Goal: Information Seeking & Learning: Find specific fact

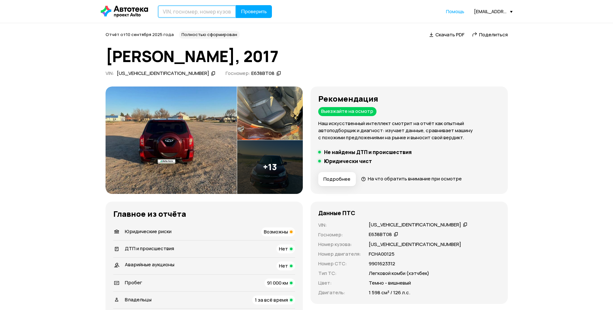
click at [222, 13] on input "text" at bounding box center [197, 11] width 78 height 13
paste input "[US_VEHICLE_IDENTIFICATION_NUMBER]"
type input "[US_VEHICLE_IDENTIFICATION_NUMBER]"
click at [238, 11] on button "Проверить" at bounding box center [254, 11] width 36 height 13
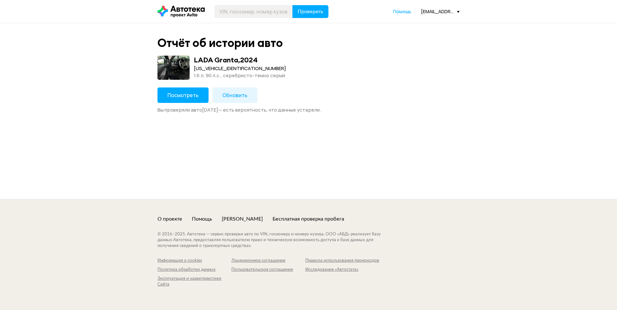
click at [195, 100] on button "Посмотреть" at bounding box center [183, 94] width 51 height 15
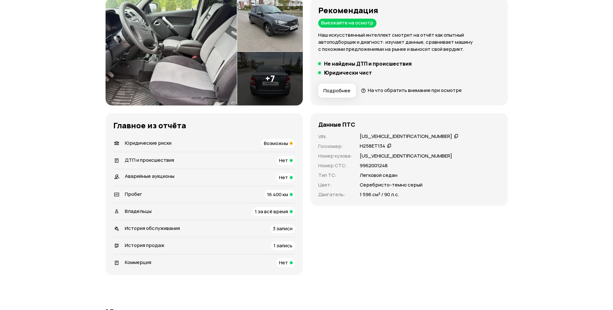
scroll to position [96, 0]
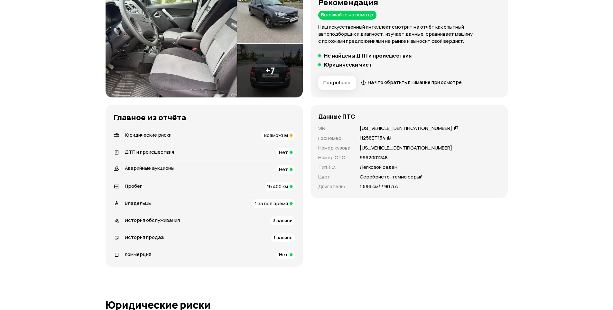
click at [378, 161] on div "VIN : [US_VEHICLE_IDENTIFICATION_NUMBER]   Госномер : Н258ЕТ134   Номер кузова …" at bounding box center [409, 157] width 182 height 65
click at [379, 159] on p "9962001248" at bounding box center [374, 157] width 28 height 7
copy p "9962001248"
